Goal: Book appointment/travel/reservation

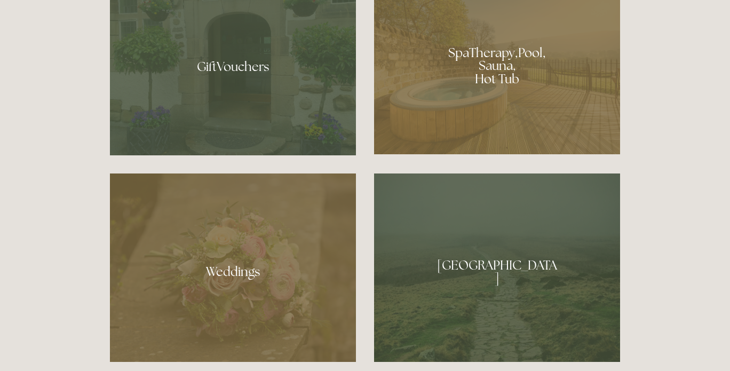
scroll to position [908, 0]
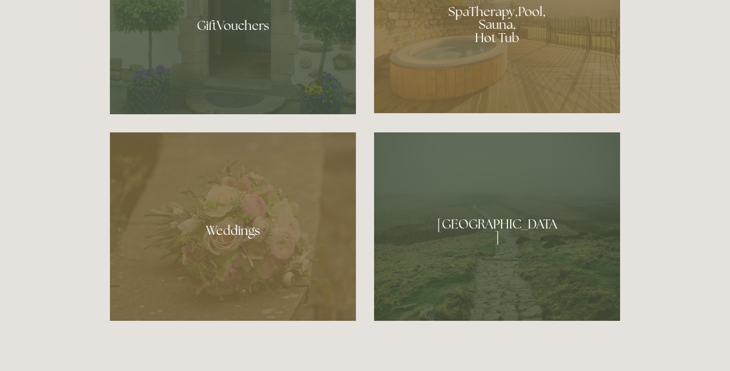
click at [487, 33] on div at bounding box center [497, 20] width 246 height 185
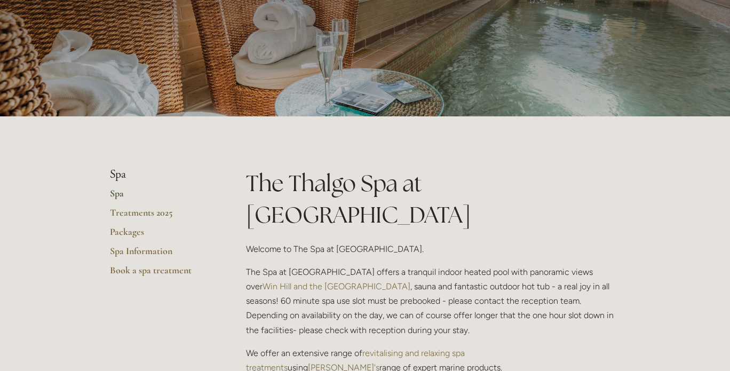
scroll to position [267, 0]
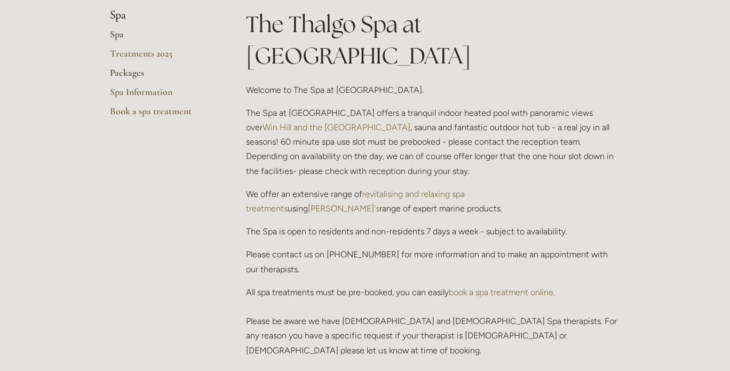
click at [131, 68] on link "Packages" at bounding box center [161, 76] width 102 height 19
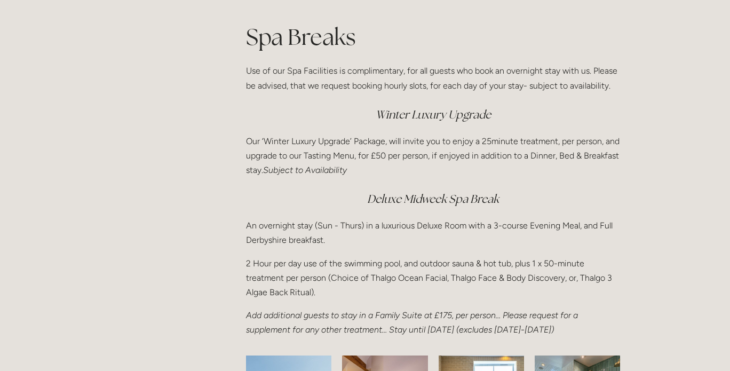
scroll to position [1655, 0]
